Goal: Check status: Check status

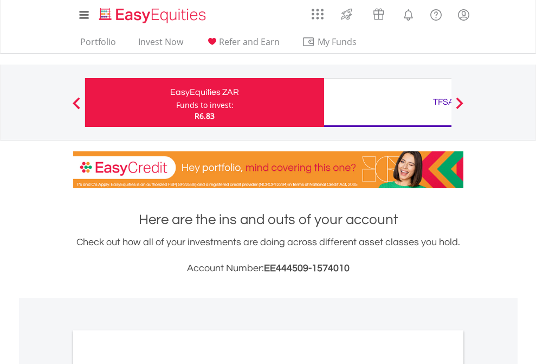
click at [176, 102] on div "Funds to invest:" at bounding box center [204, 105] width 57 height 11
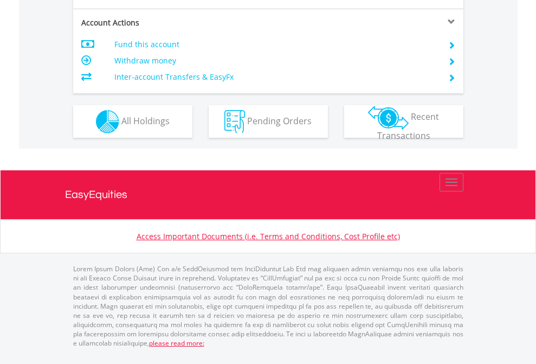
scroll to position [1017, 0]
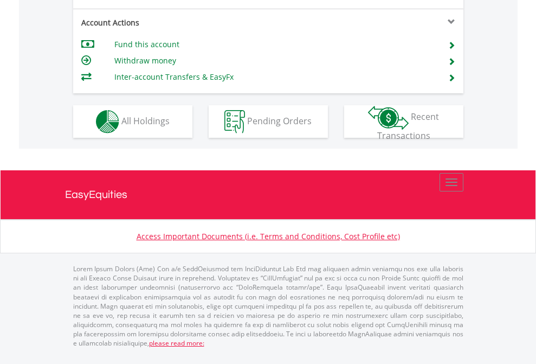
scroll to position [1017, 0]
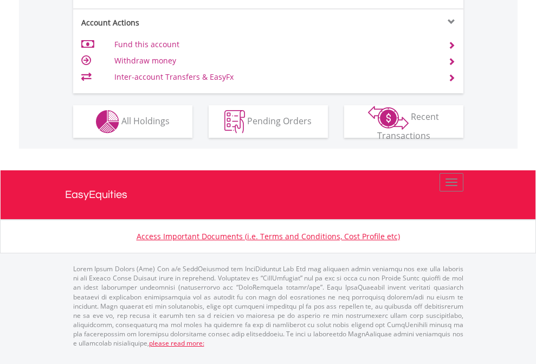
scroll to position [1017, 0]
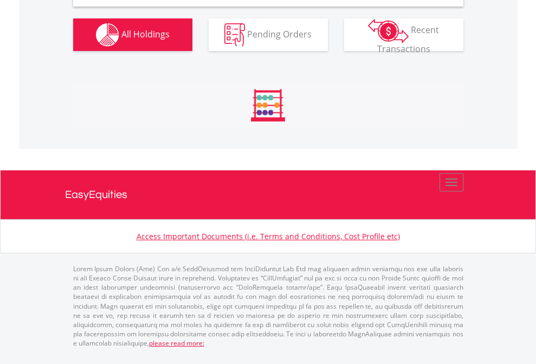
scroll to position [1047, 0]
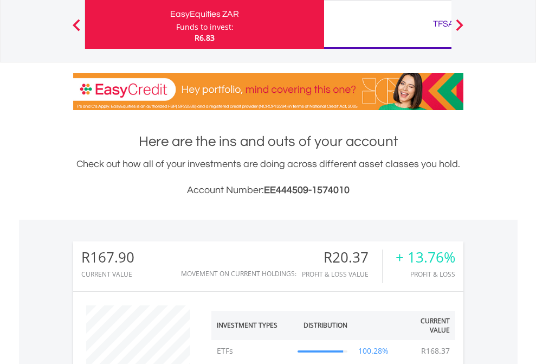
scroll to position [104, 170]
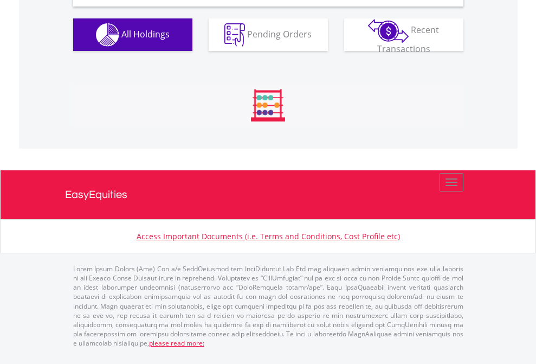
scroll to position [1047, 0]
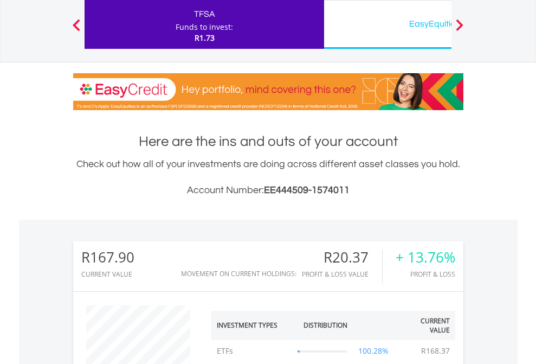
scroll to position [104, 170]
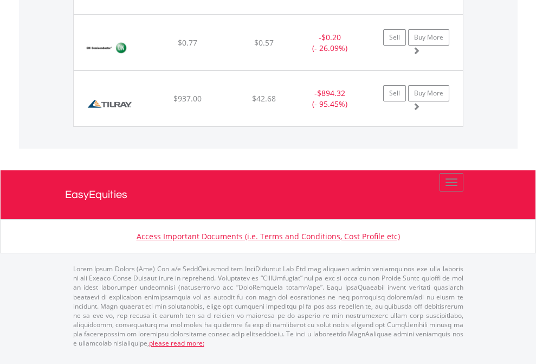
scroll to position [1205, 0]
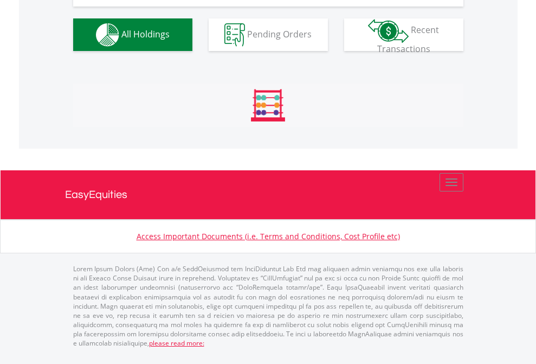
scroll to position [104, 170]
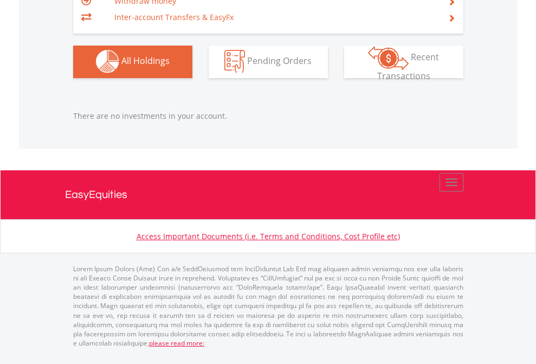
scroll to position [104, 170]
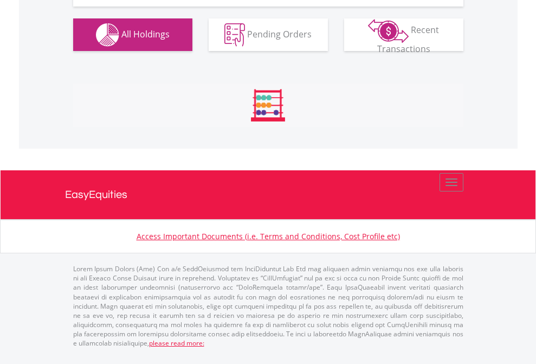
scroll to position [1205, 0]
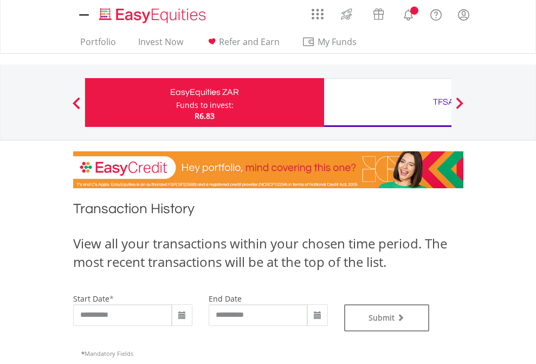
scroll to position [439, 0]
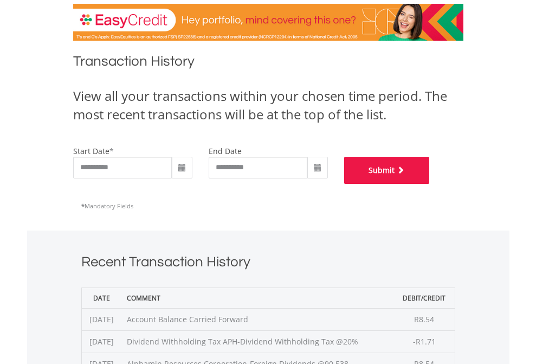
click at [430, 184] on button "Submit" at bounding box center [387, 170] width 86 height 27
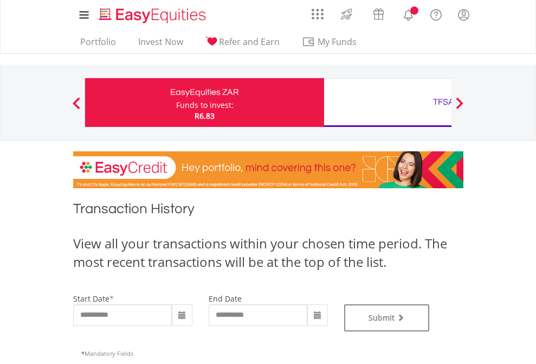
click at [387, 102] on div "TFSA" at bounding box center [443, 101] width 226 height 15
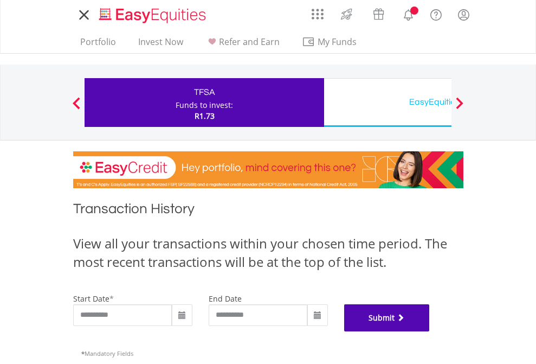
click at [430, 331] on button "Submit" at bounding box center [387, 317] width 86 height 27
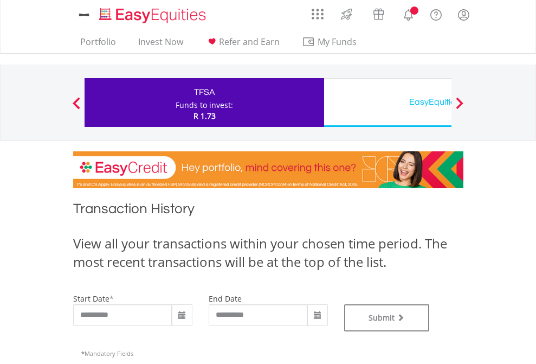
click at [387, 102] on div "EasyEquities USD" at bounding box center [443, 101] width 226 height 15
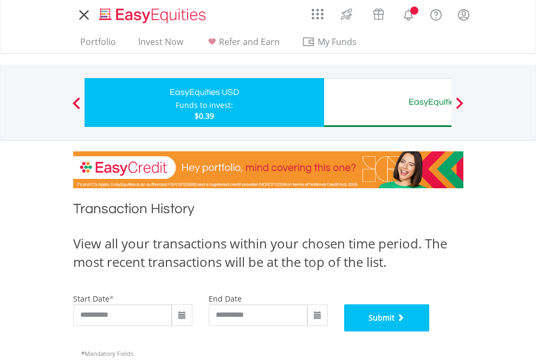
click at [430, 331] on button "Submit" at bounding box center [387, 317] width 86 height 27
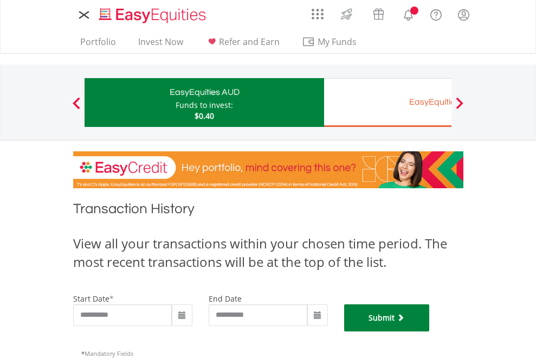
click at [430, 331] on button "Submit" at bounding box center [387, 317] width 86 height 27
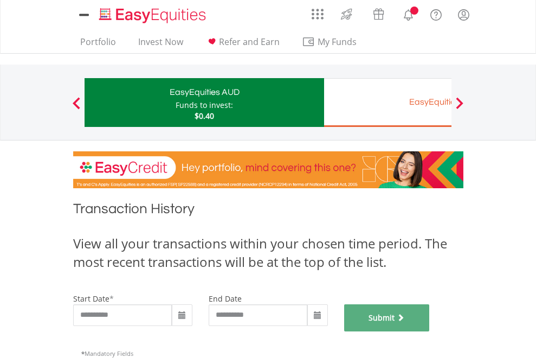
scroll to position [439, 0]
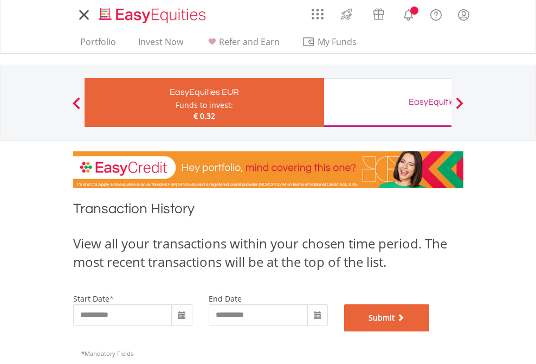
click at [430, 331] on button "Submit" at bounding box center [387, 317] width 86 height 27
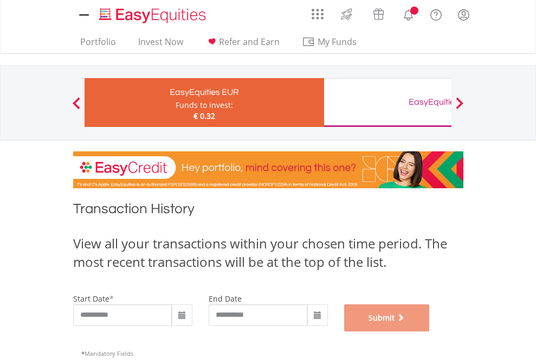
scroll to position [439, 0]
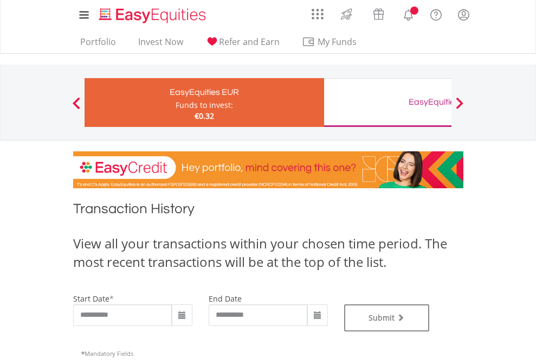
click at [387, 102] on div "EasyEquities GBP" at bounding box center [443, 101] width 226 height 15
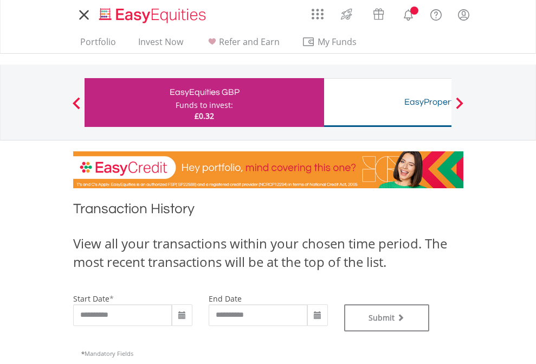
type input "**********"
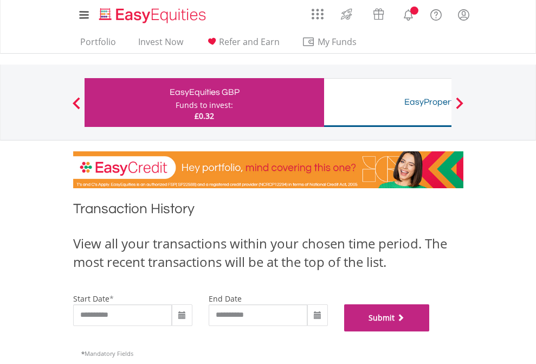
click at [430, 331] on button "Submit" at bounding box center [387, 317] width 86 height 27
